Goal: Find specific page/section: Find specific page/section

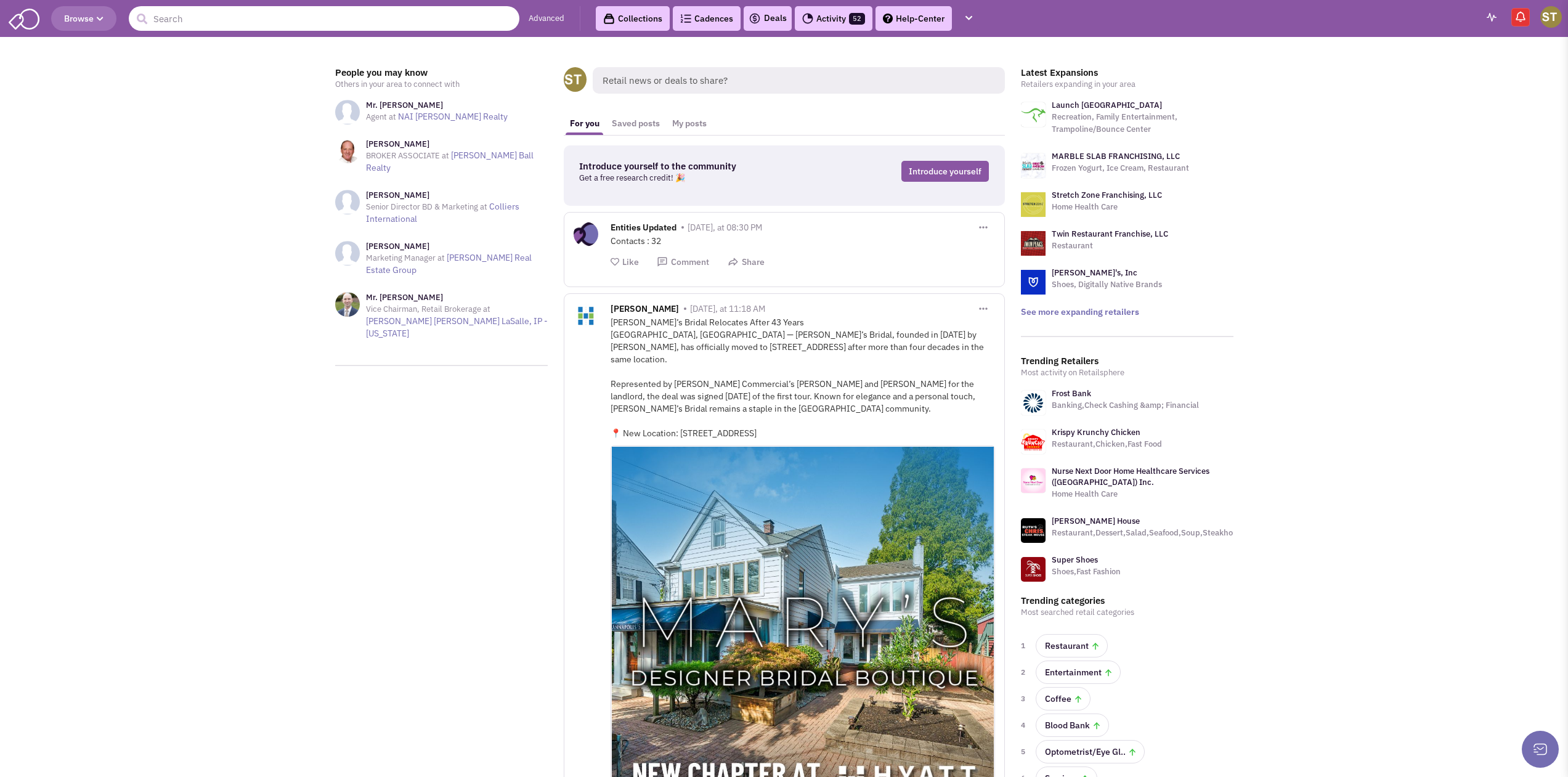
click at [242, 18] on input "text" at bounding box center [324, 18] width 390 height 25
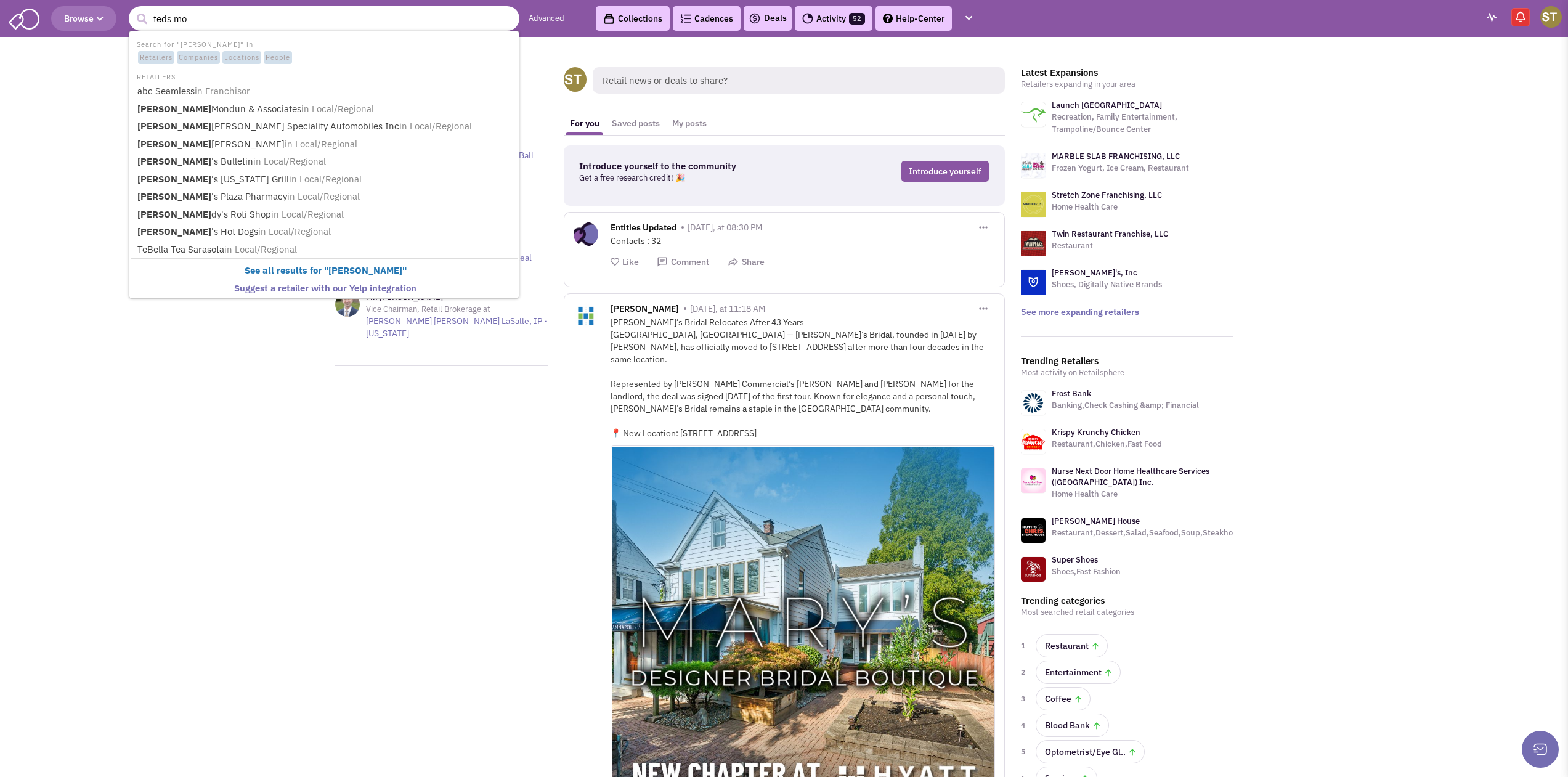
type input "teds mon"
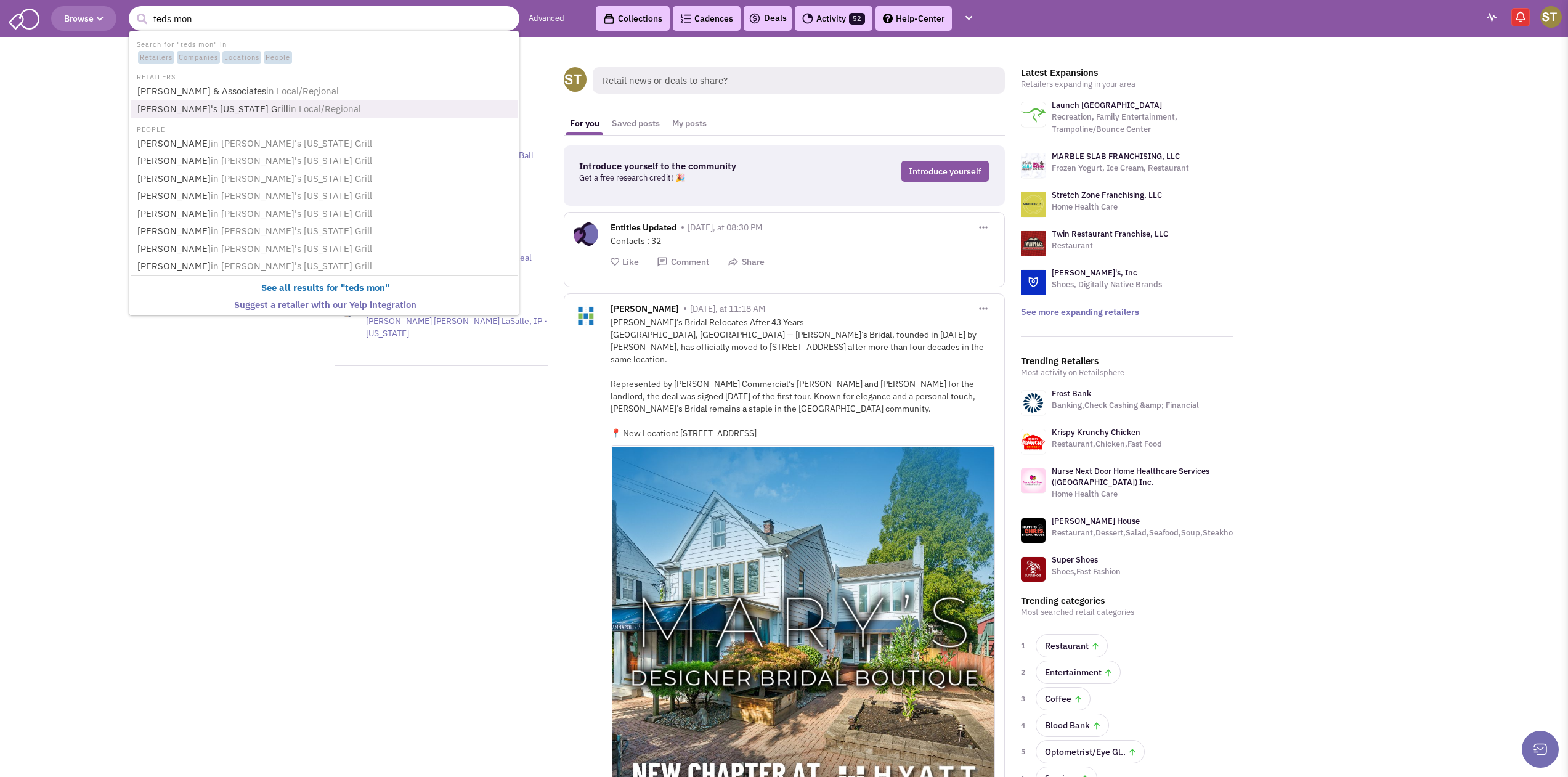
click at [154, 113] on link "[PERSON_NAME]'s [US_STATE] Grill in Local/Regional" at bounding box center [325, 109] width 383 height 17
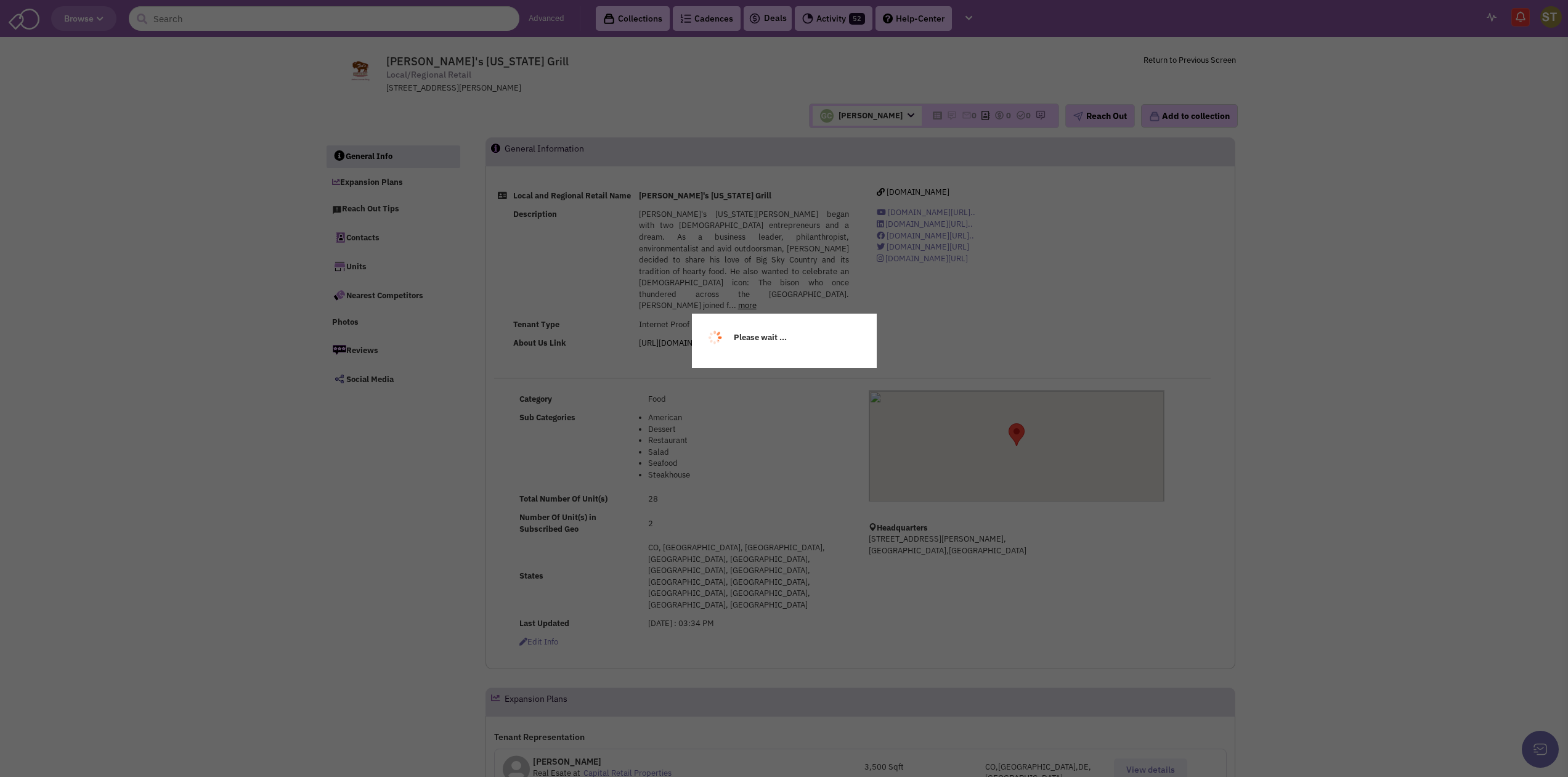
select select
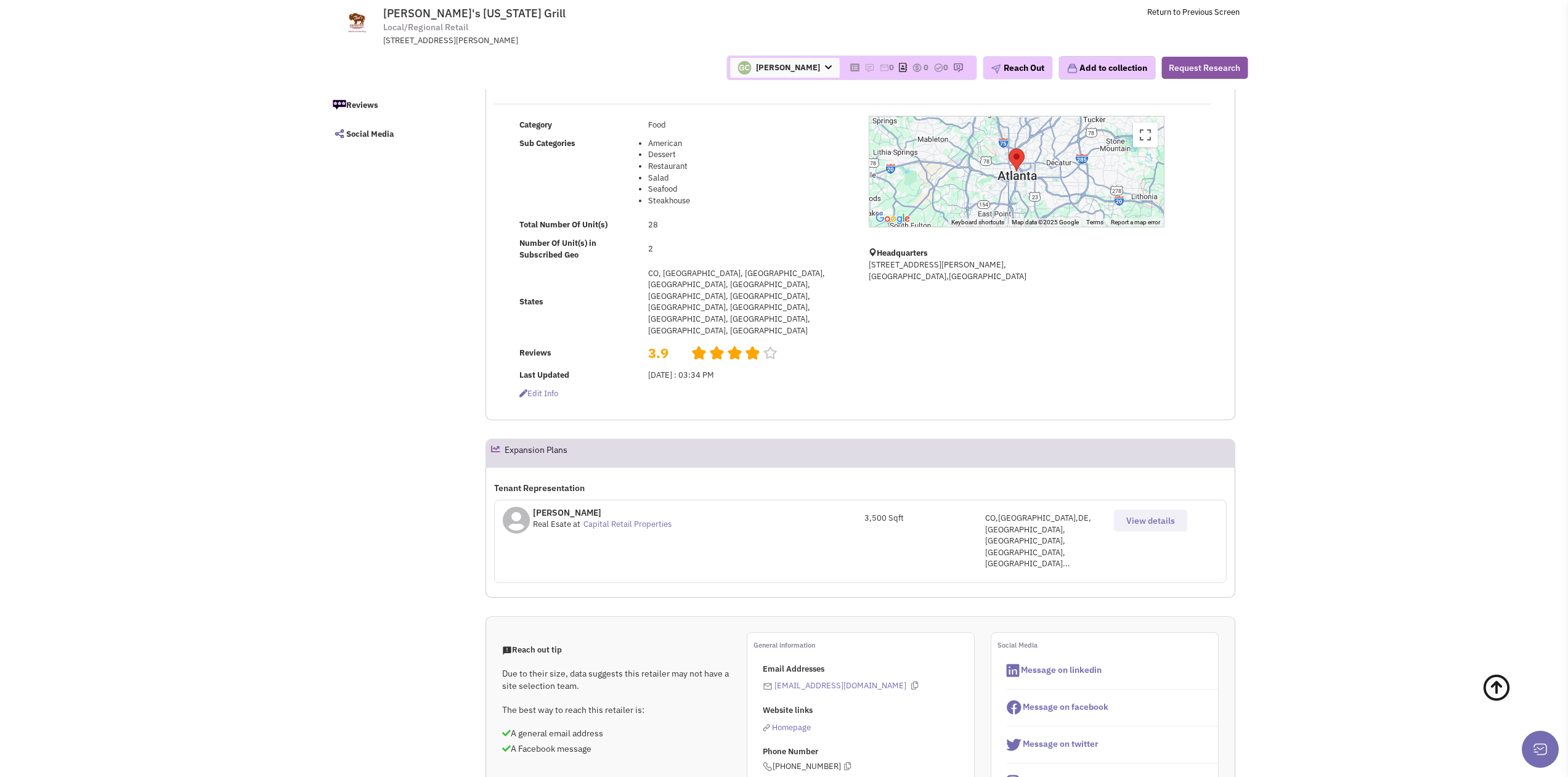
scroll to position [431, 0]
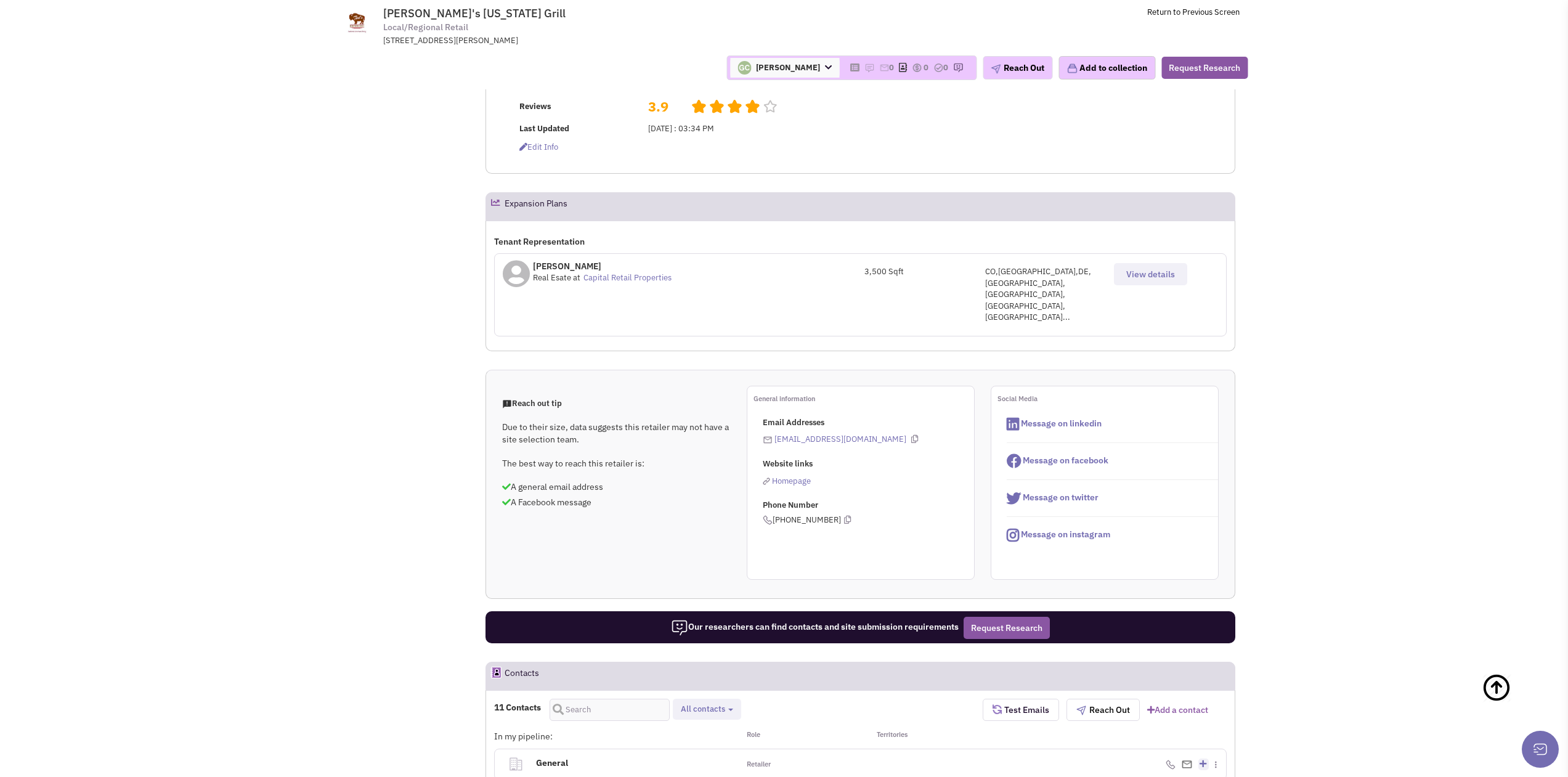
click at [727, 703] on button "All contacts" at bounding box center [707, 710] width 60 height 13
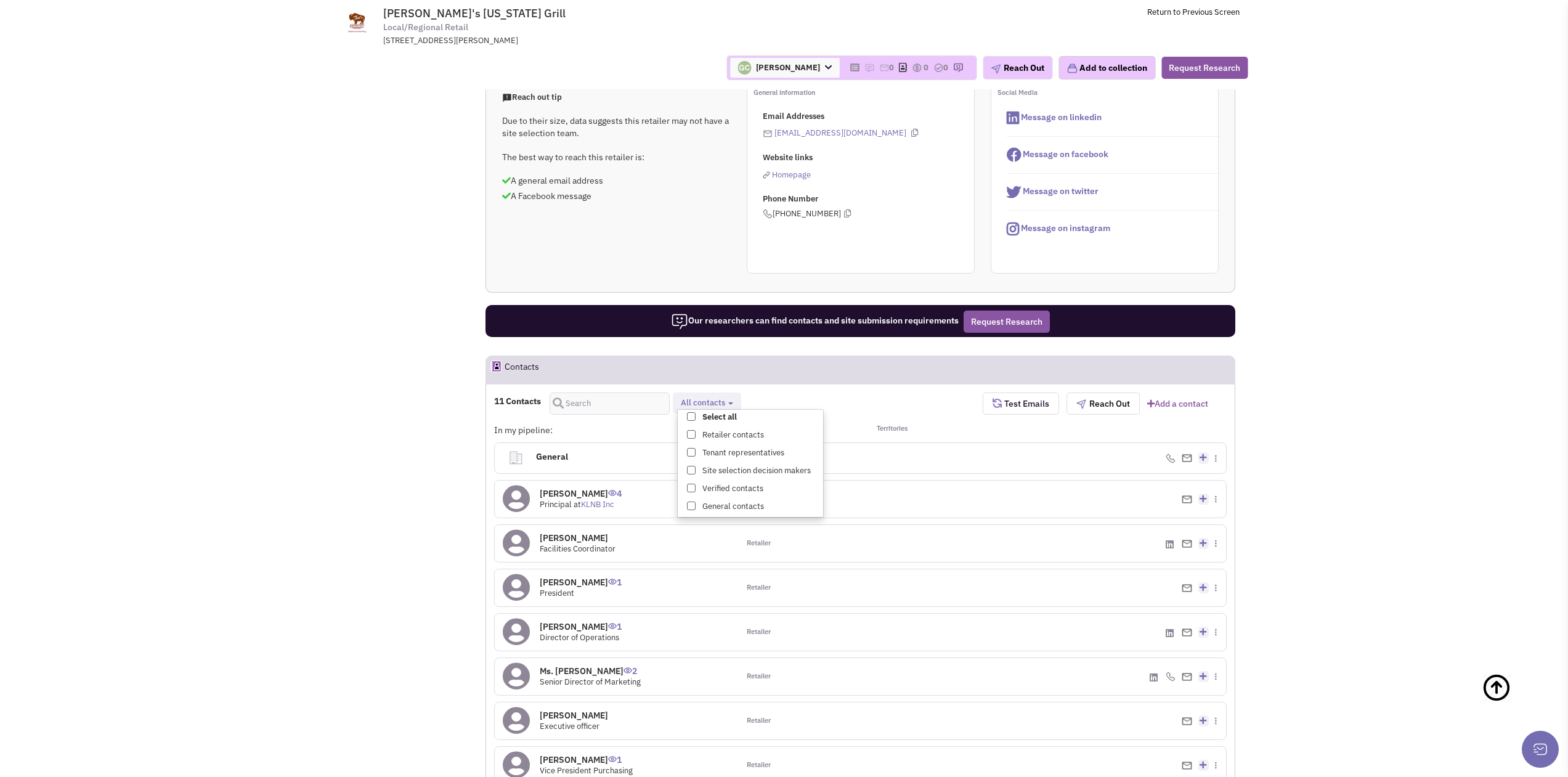
scroll to position [740, 0]
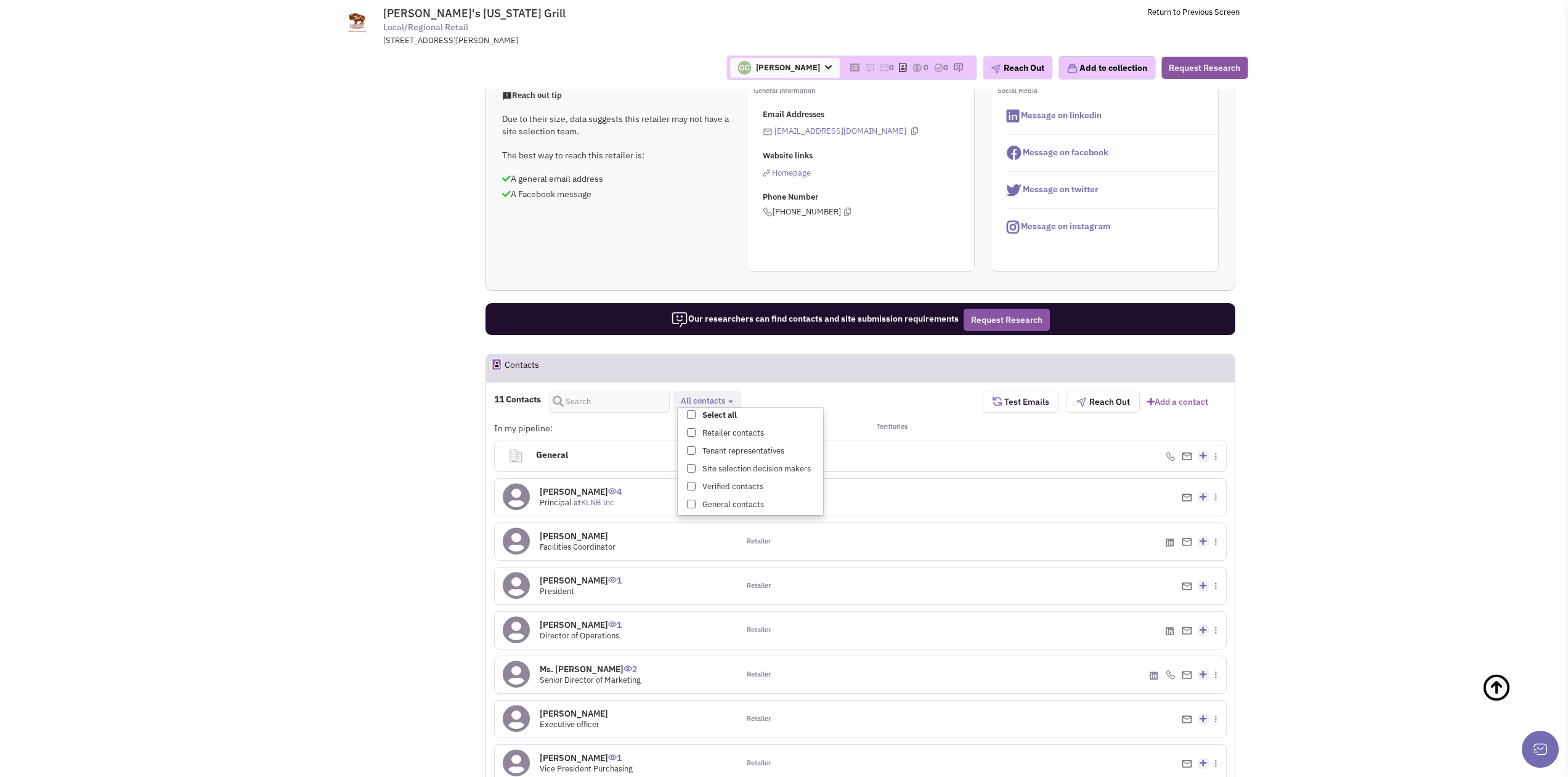
click at [564, 487] on h4 "Melissa Welch 4" at bounding box center [580, 492] width 82 height 11
